Goal: Information Seeking & Learning: Understand process/instructions

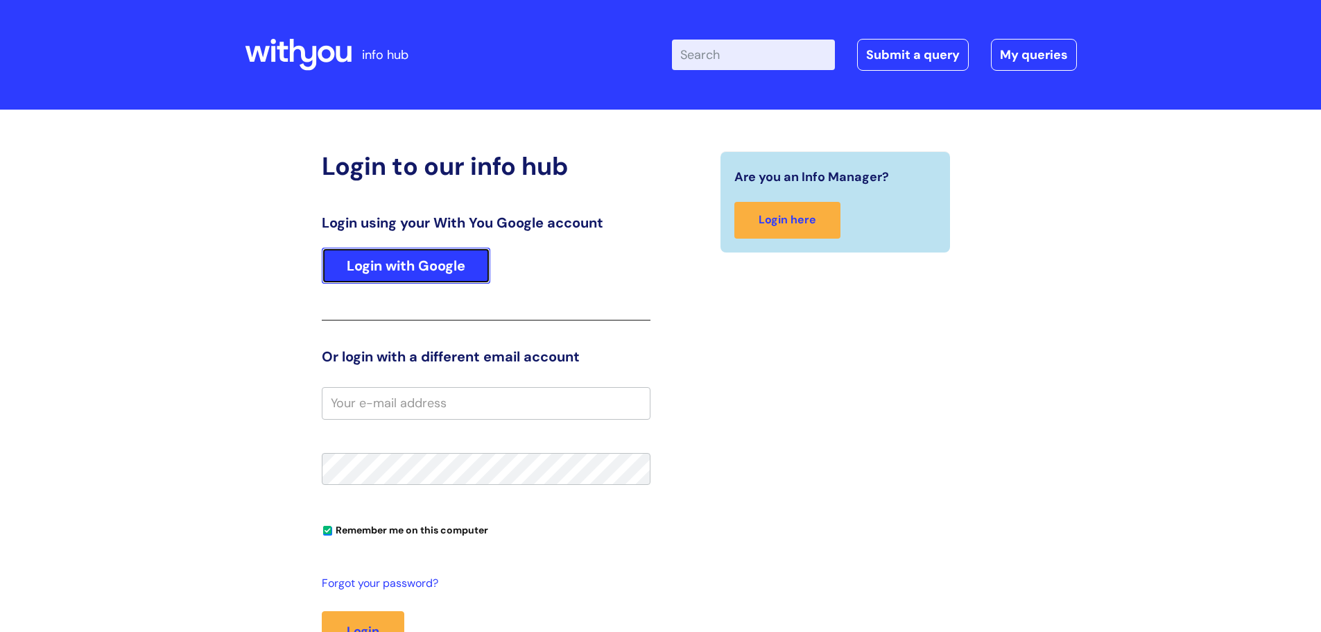
click at [413, 270] on link "Login with Google" at bounding box center [406, 266] width 169 height 36
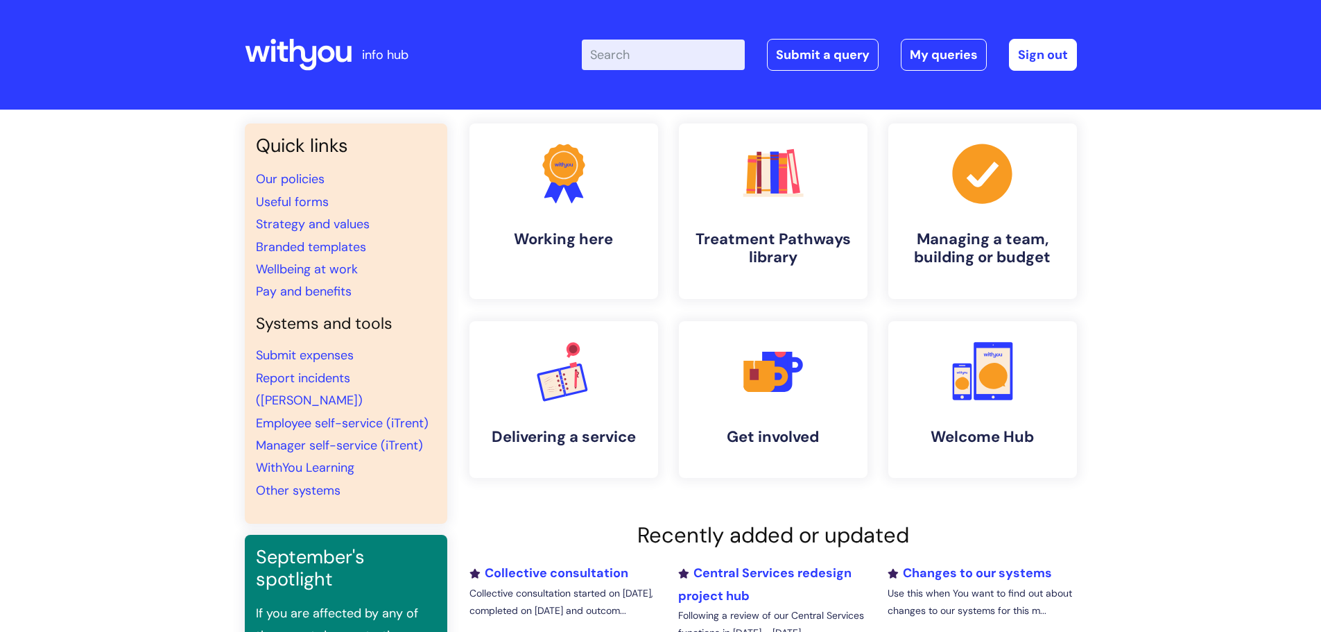
click at [662, 52] on input "Enter your search term here..." at bounding box center [663, 55] width 163 height 31
type input "placement"
click button "Search" at bounding box center [0, 0] width 0 height 0
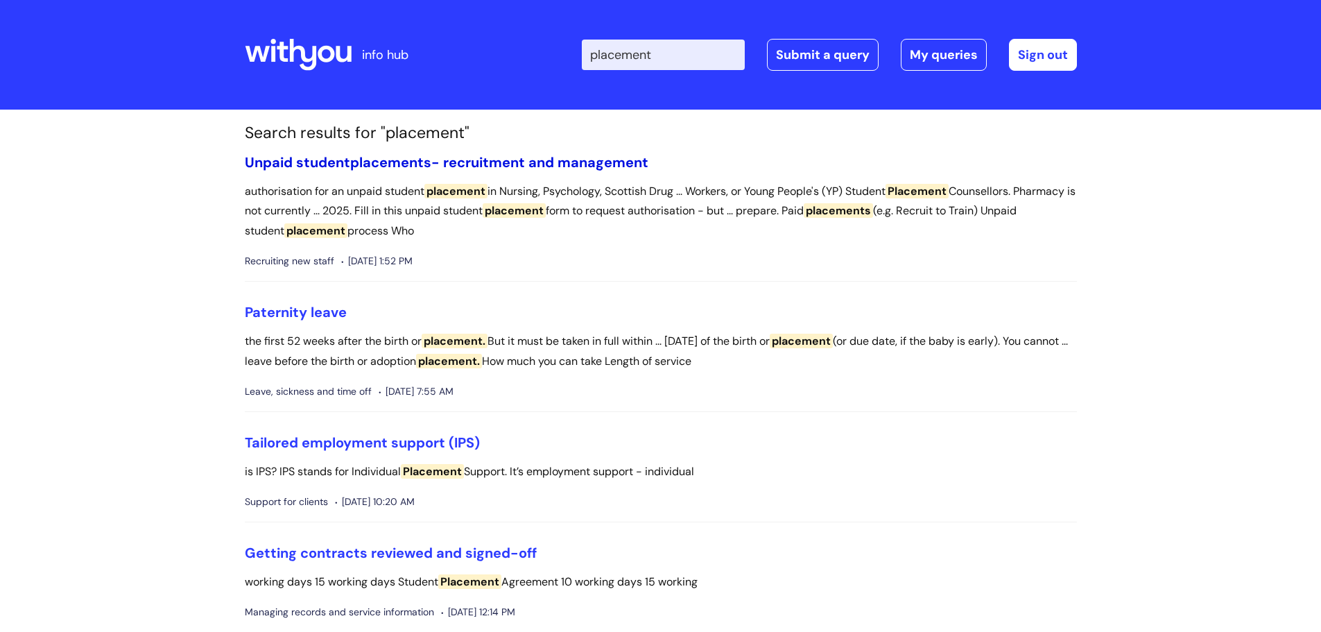
click at [453, 159] on link "Unpaid student placements - recruitment and management" at bounding box center [447, 162] width 404 height 18
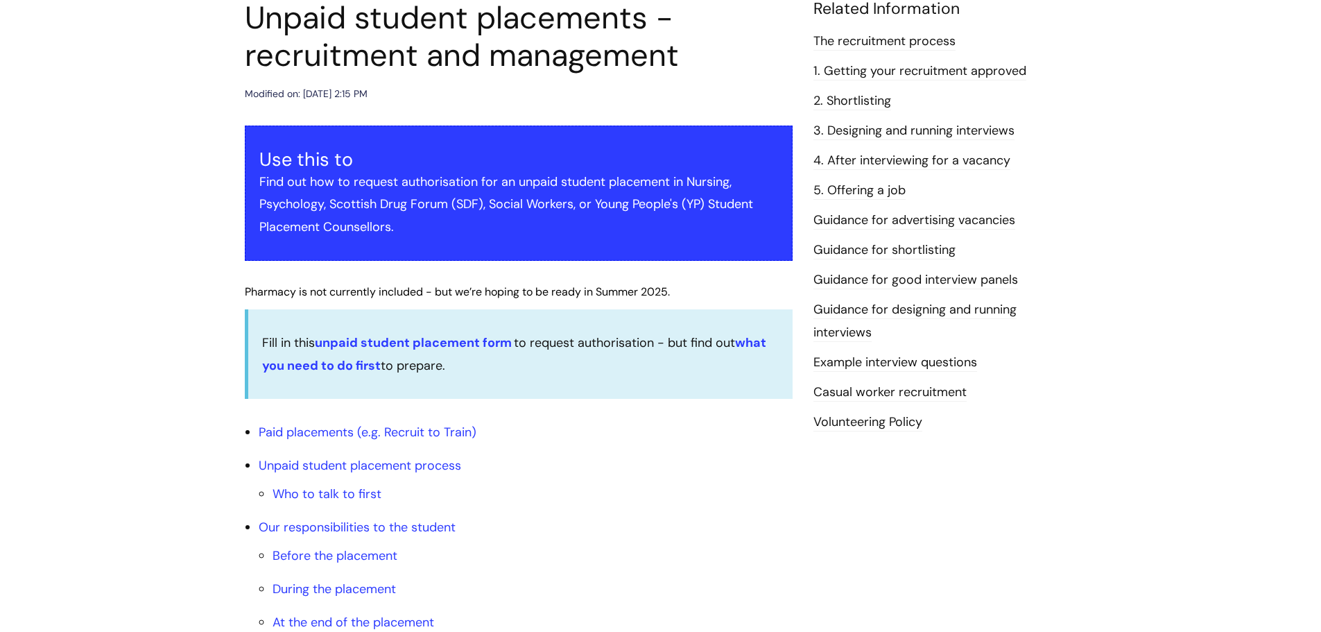
scroll to position [208, 0]
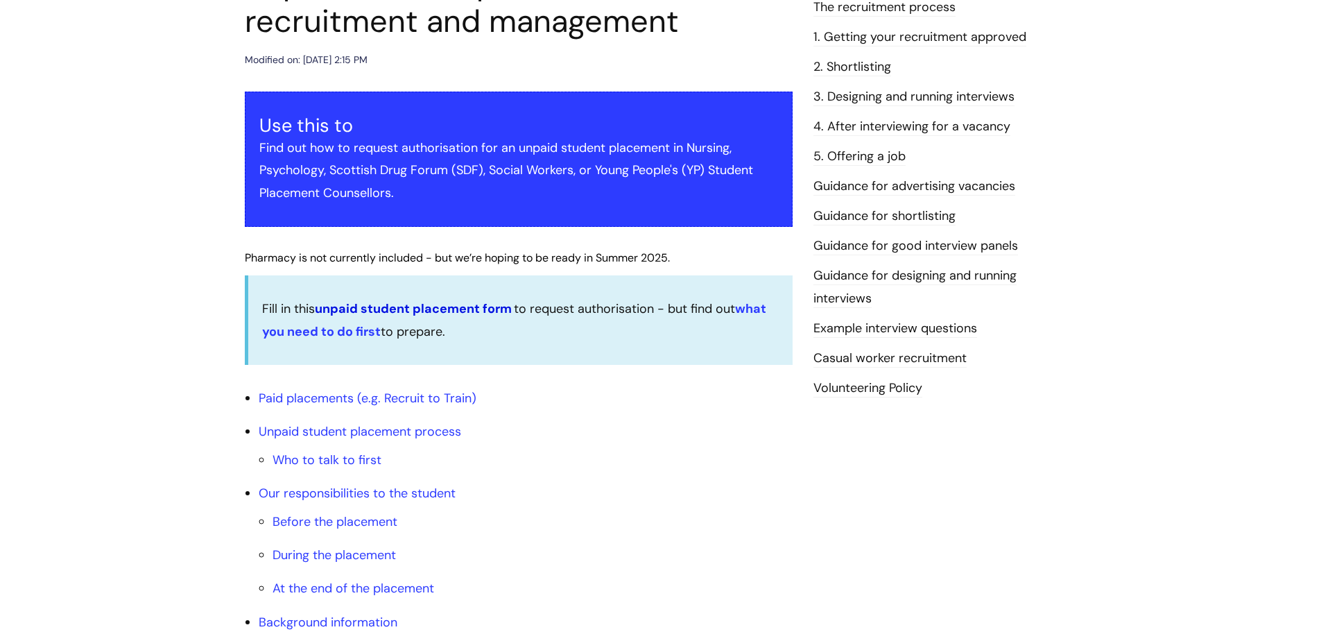
click at [482, 307] on link "unpaid student placement form" at bounding box center [413, 308] width 197 height 17
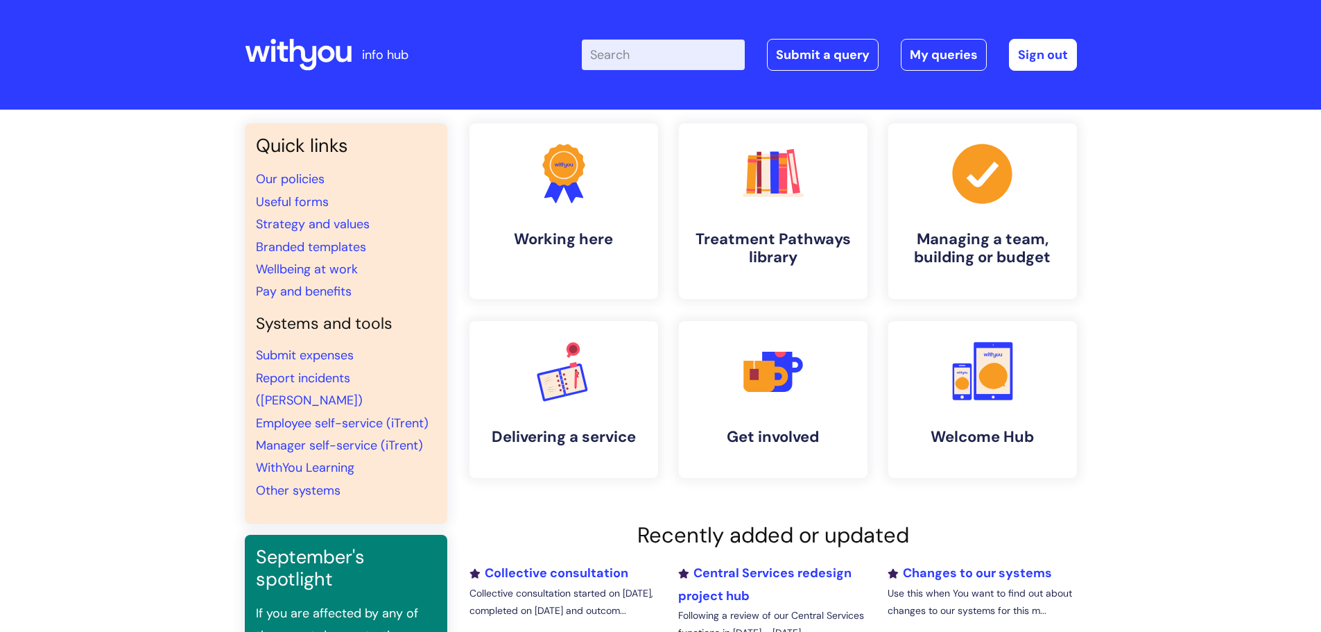
click at [623, 56] on input "Enter your search term here..." at bounding box center [663, 55] width 163 height 31
type input "placement"
click button "Search" at bounding box center [0, 0] width 0 height 0
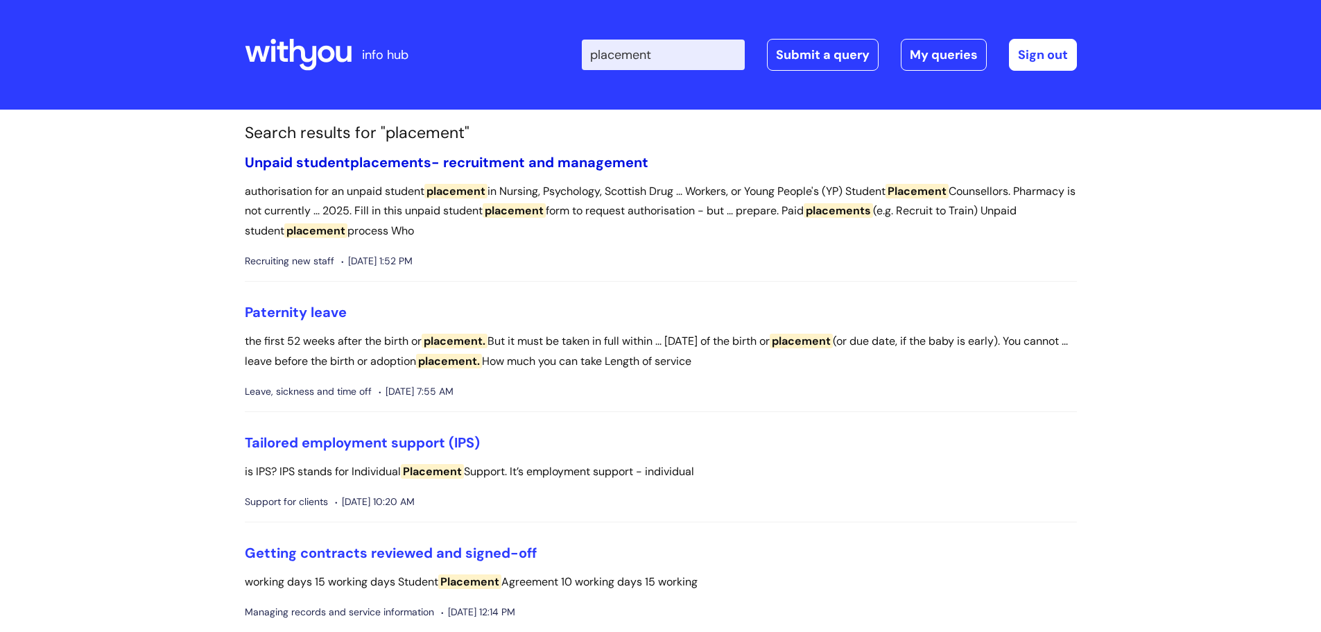
click at [368, 162] on span "placements" at bounding box center [390, 162] width 81 height 18
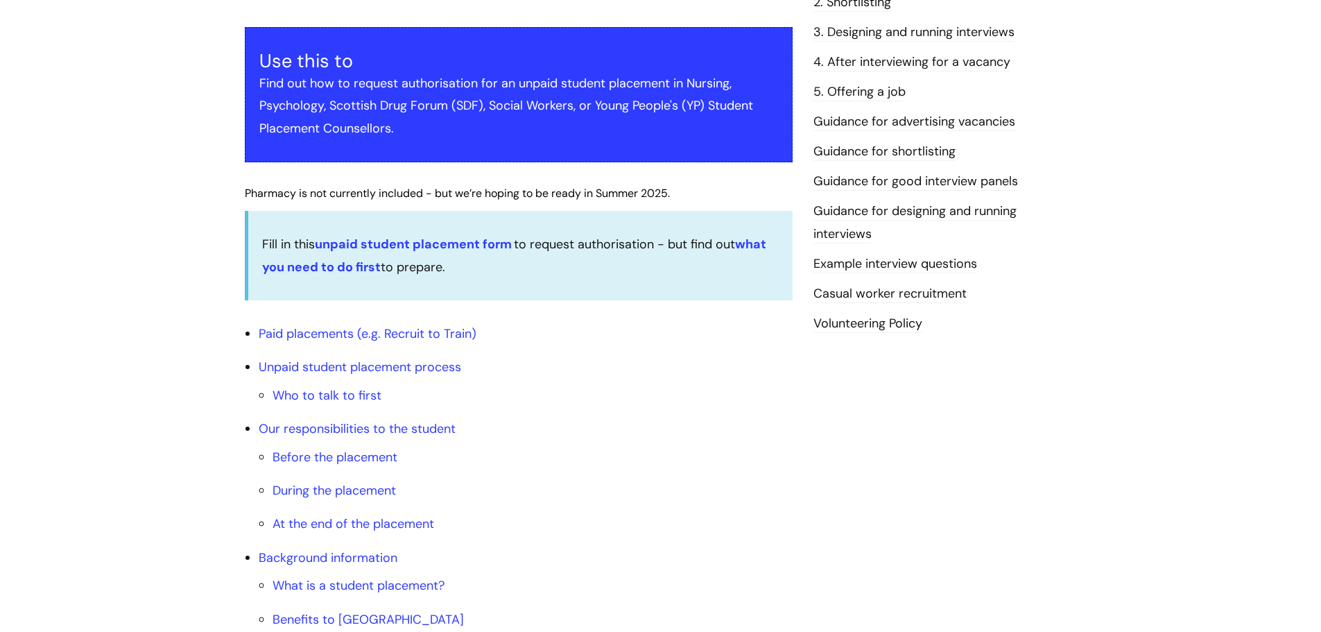
scroll to position [277, 0]
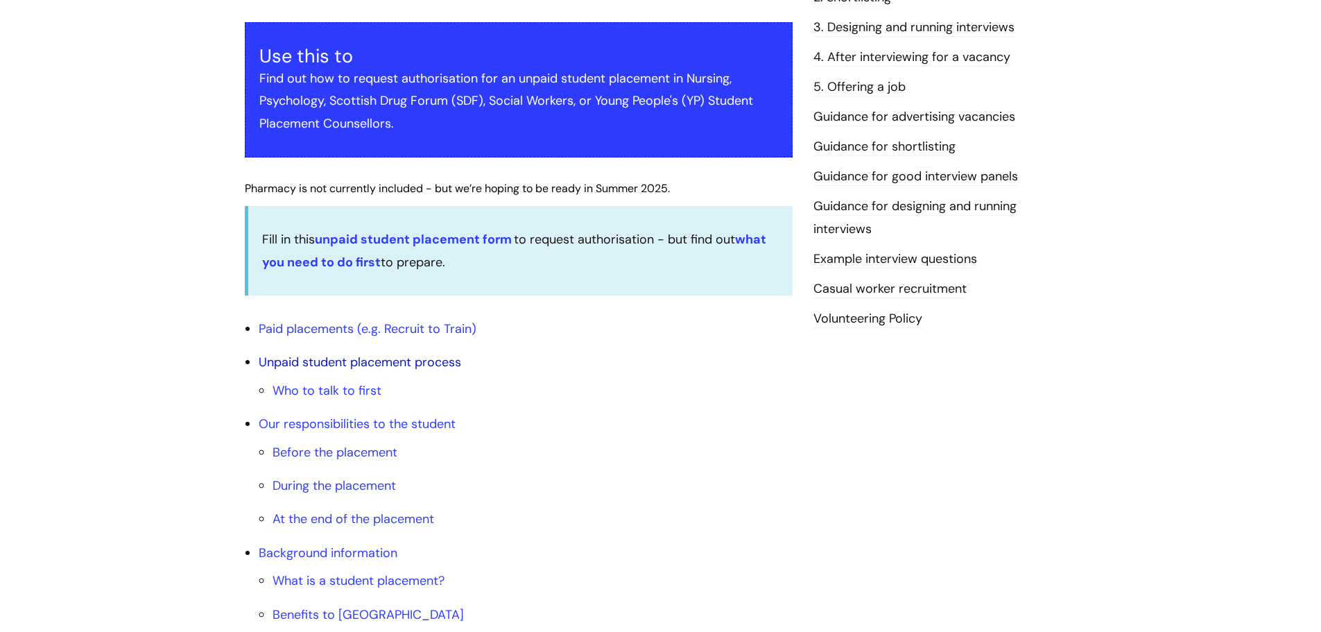
click at [353, 361] on link "Unpaid student placement process" at bounding box center [360, 362] width 202 height 17
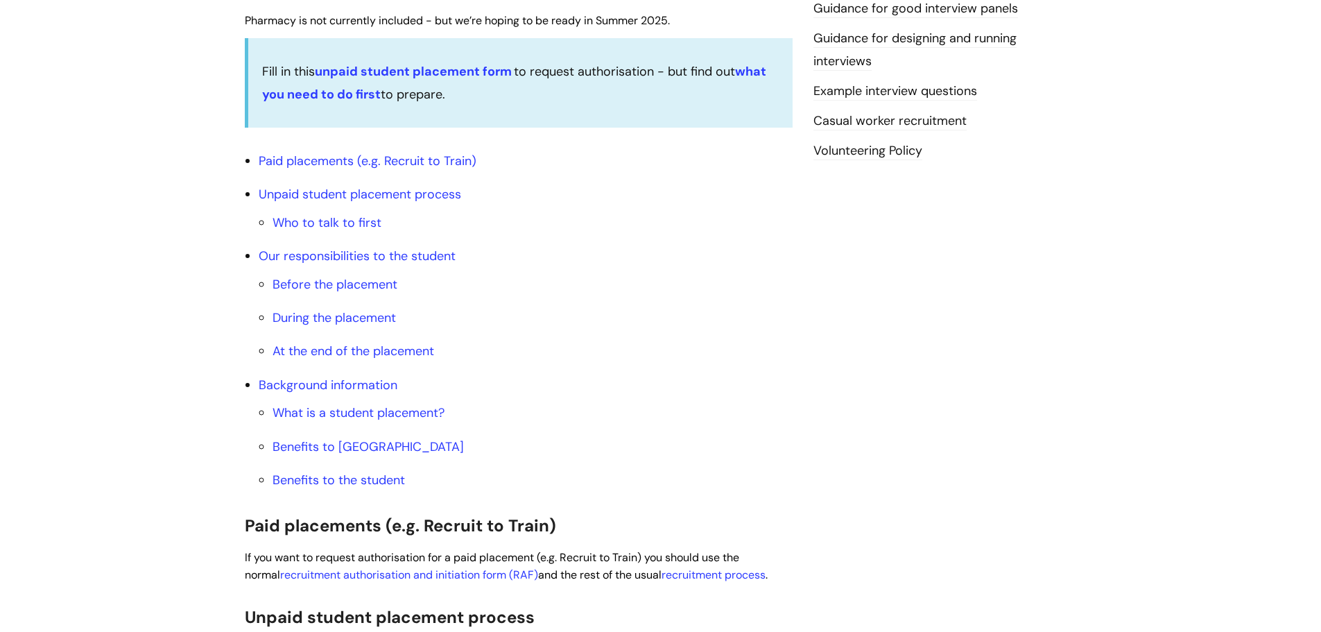
scroll to position [214, 0]
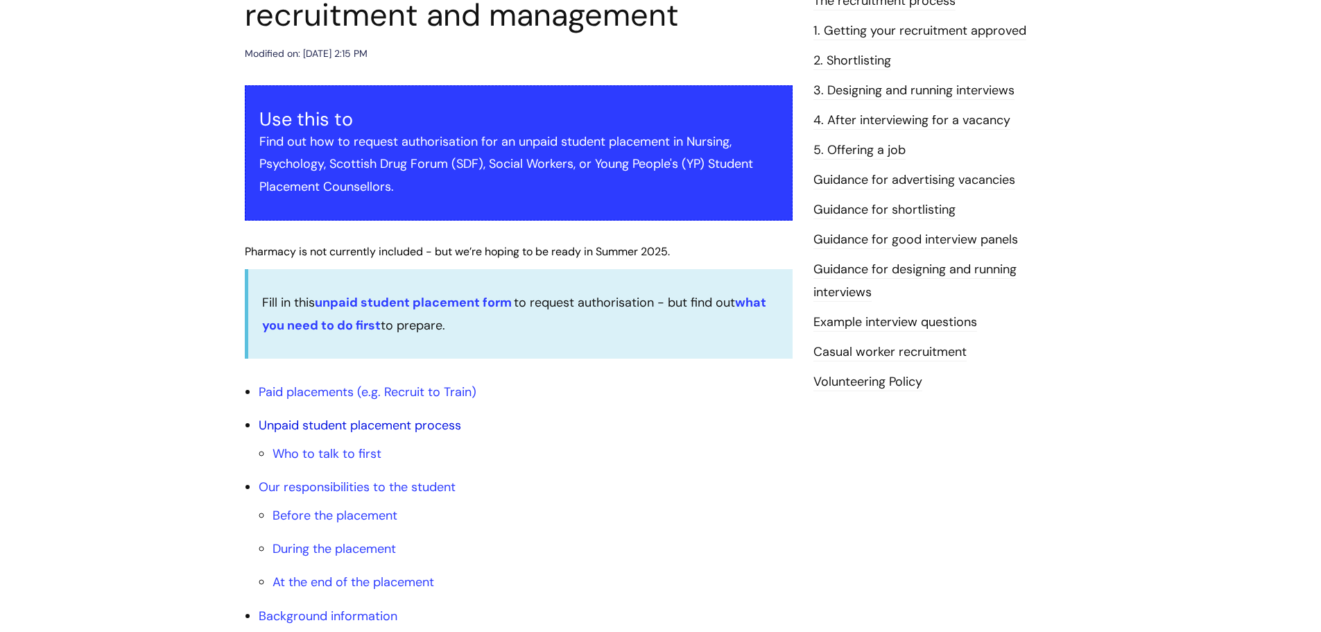
click at [363, 422] on link "Unpaid student placement process" at bounding box center [360, 425] width 202 height 17
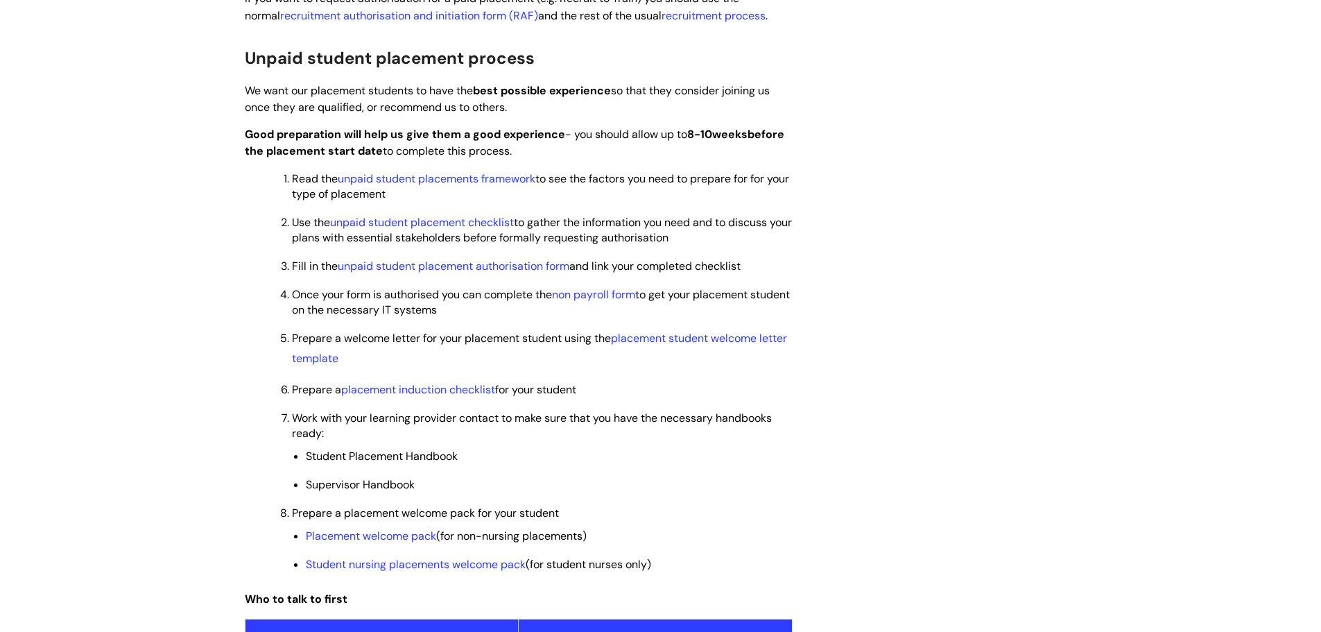
scroll to position [977, 0]
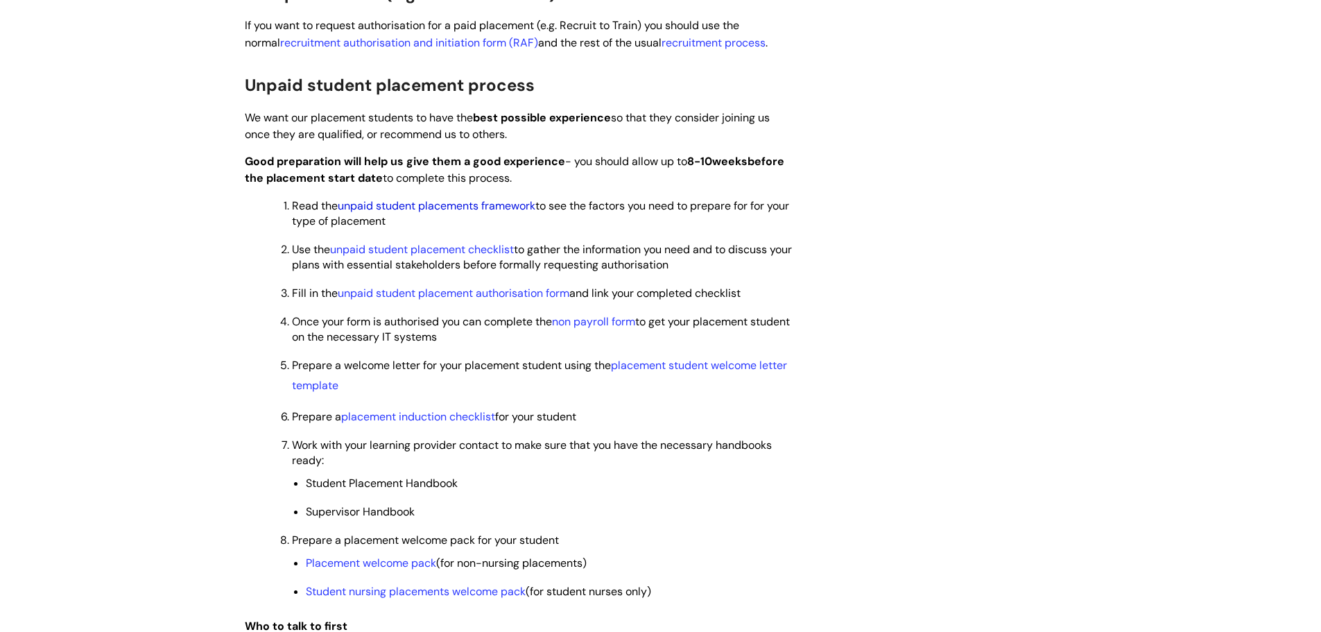
click at [446, 207] on link "unpaid student placements framework" at bounding box center [437, 205] width 198 height 15
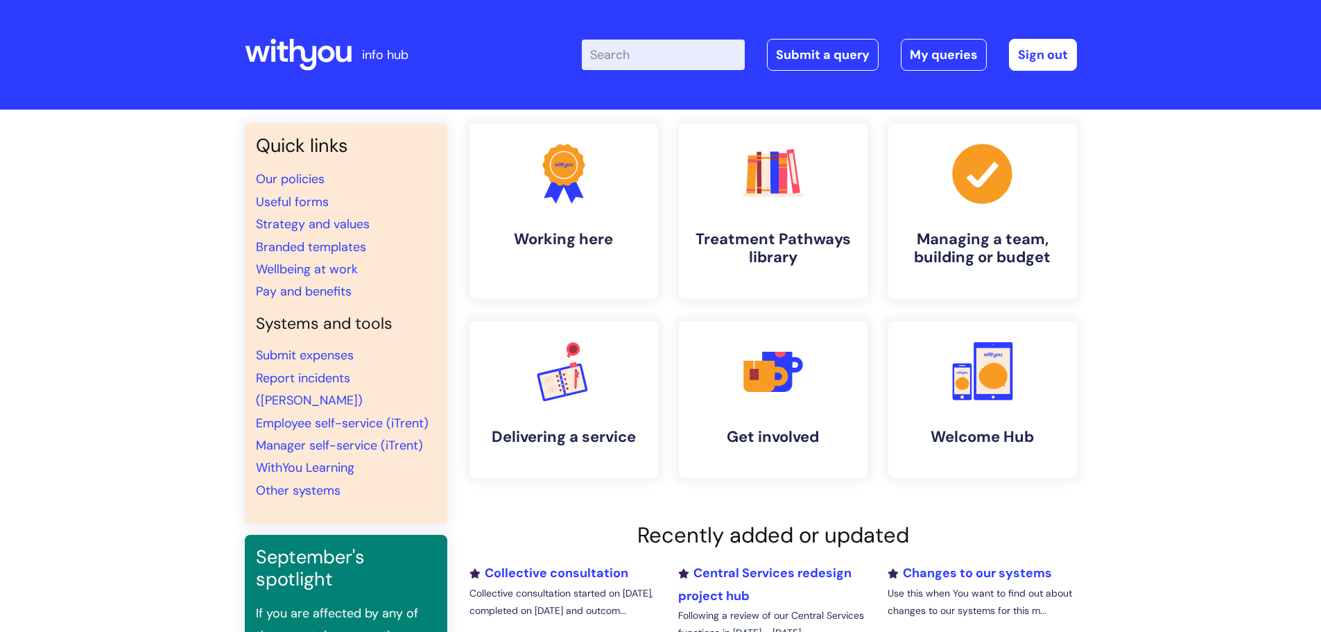
click at [645, 50] on input "Enter your search term here..." at bounding box center [663, 55] width 163 height 31
type input "placement"
click button "Search" at bounding box center [0, 0] width 0 height 0
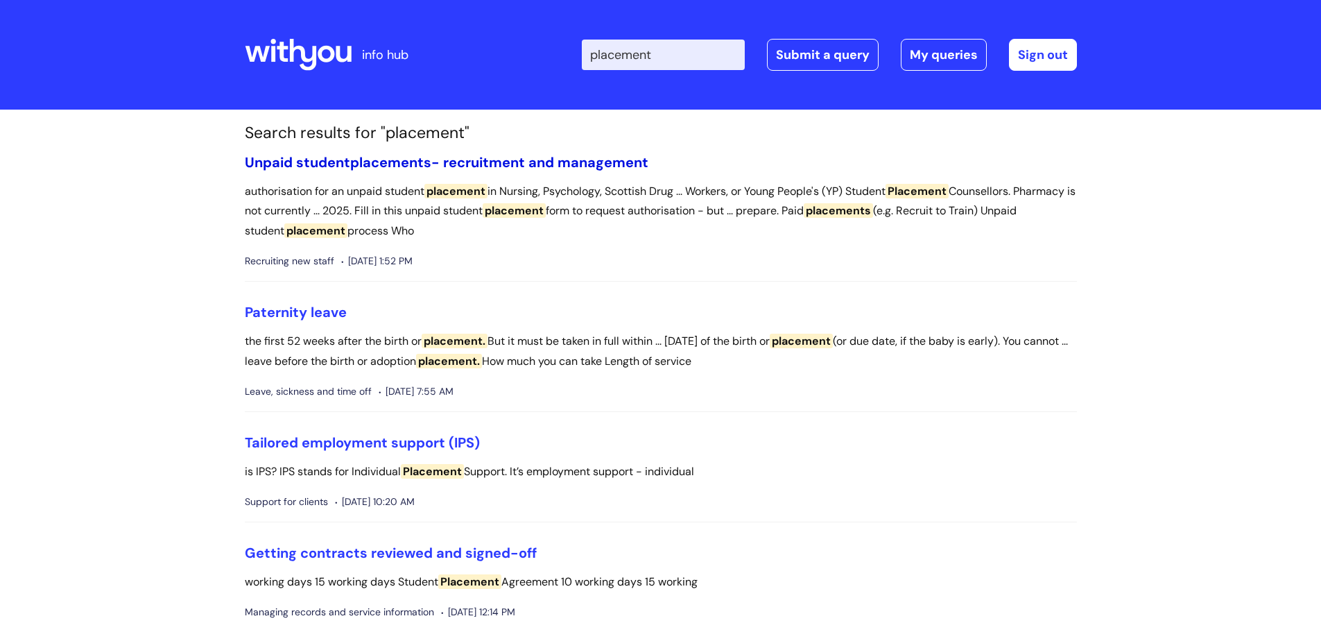
click at [467, 161] on link "Unpaid student placements - recruitment and management" at bounding box center [447, 162] width 404 height 18
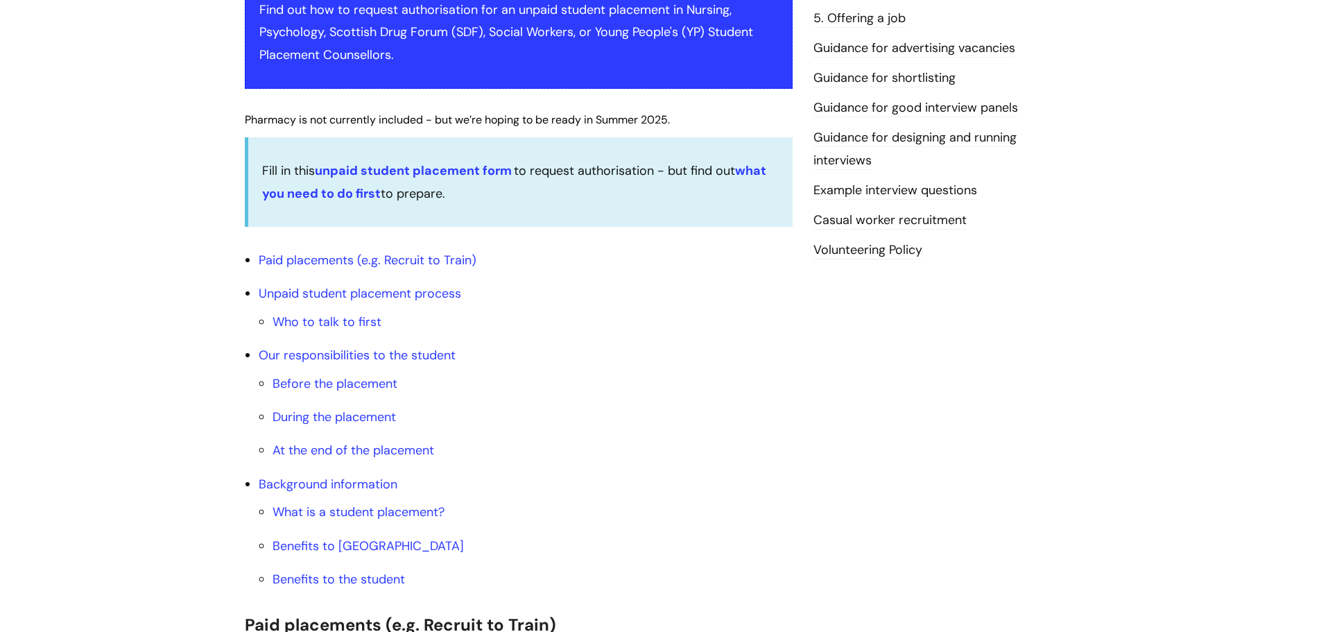
scroll to position [347, 0]
click at [331, 288] on link "Unpaid student placement process" at bounding box center [360, 292] width 202 height 17
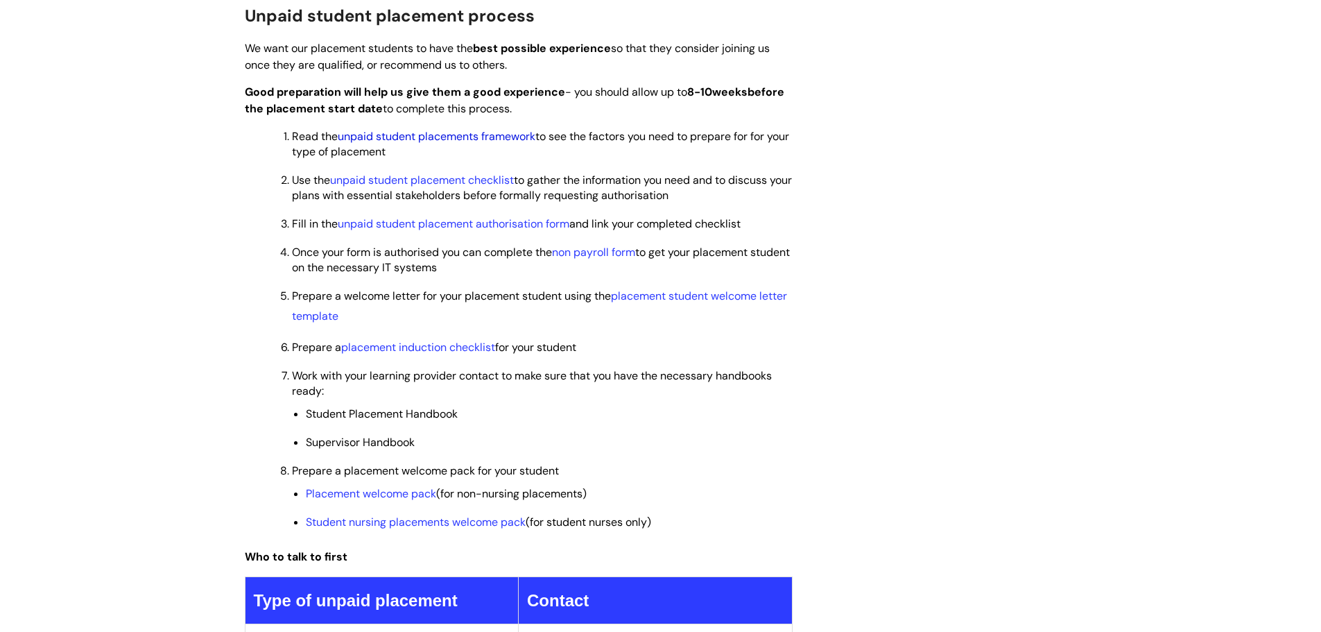
click at [460, 134] on link "unpaid student placements framework" at bounding box center [437, 136] width 198 height 15
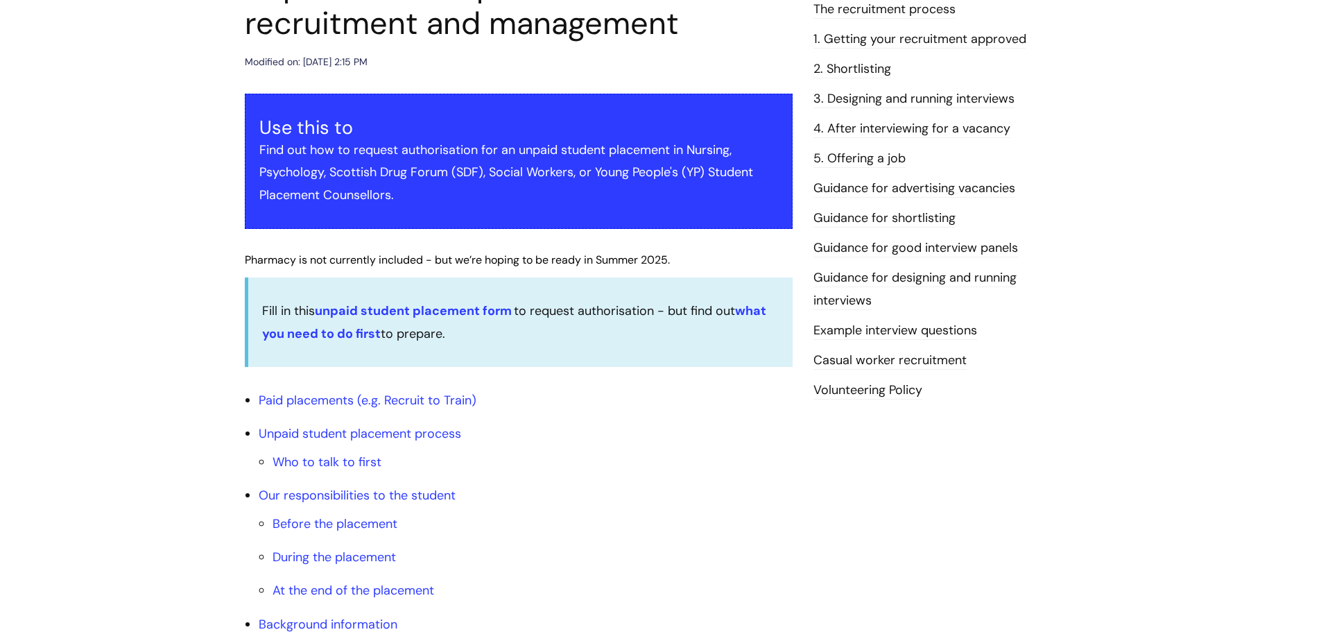
scroll to position [208, 0]
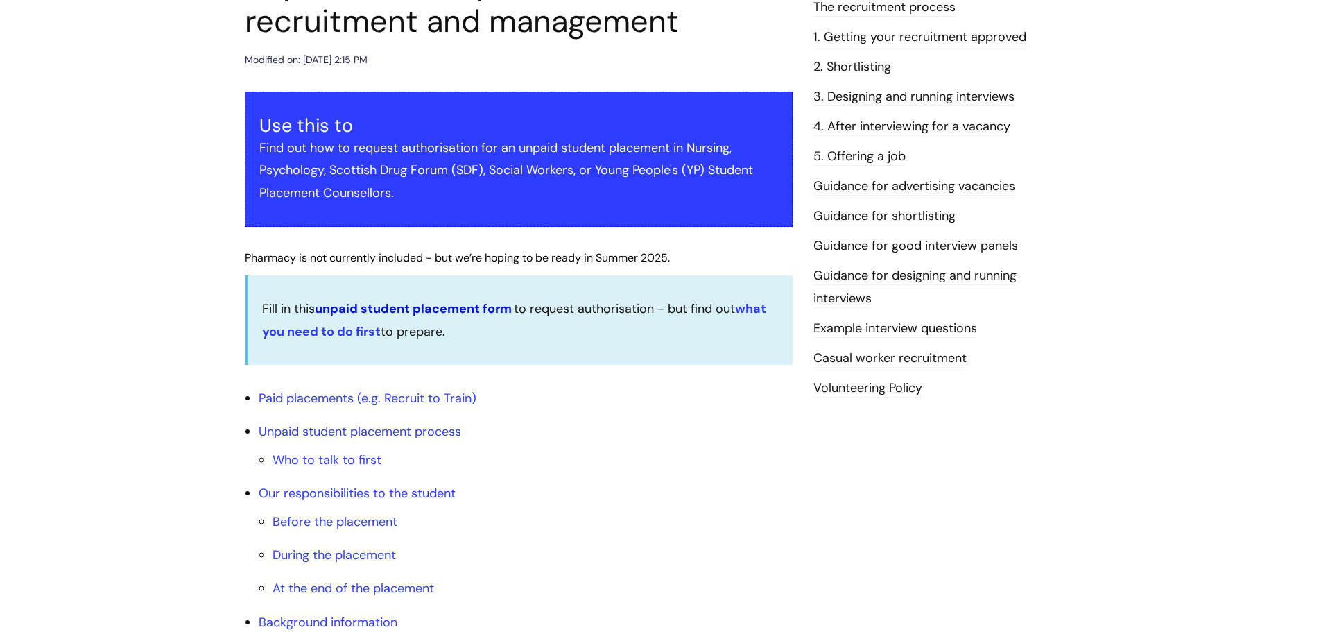
click at [434, 304] on link "unpaid student placement form" at bounding box center [413, 308] width 197 height 17
